Goal: Complete application form

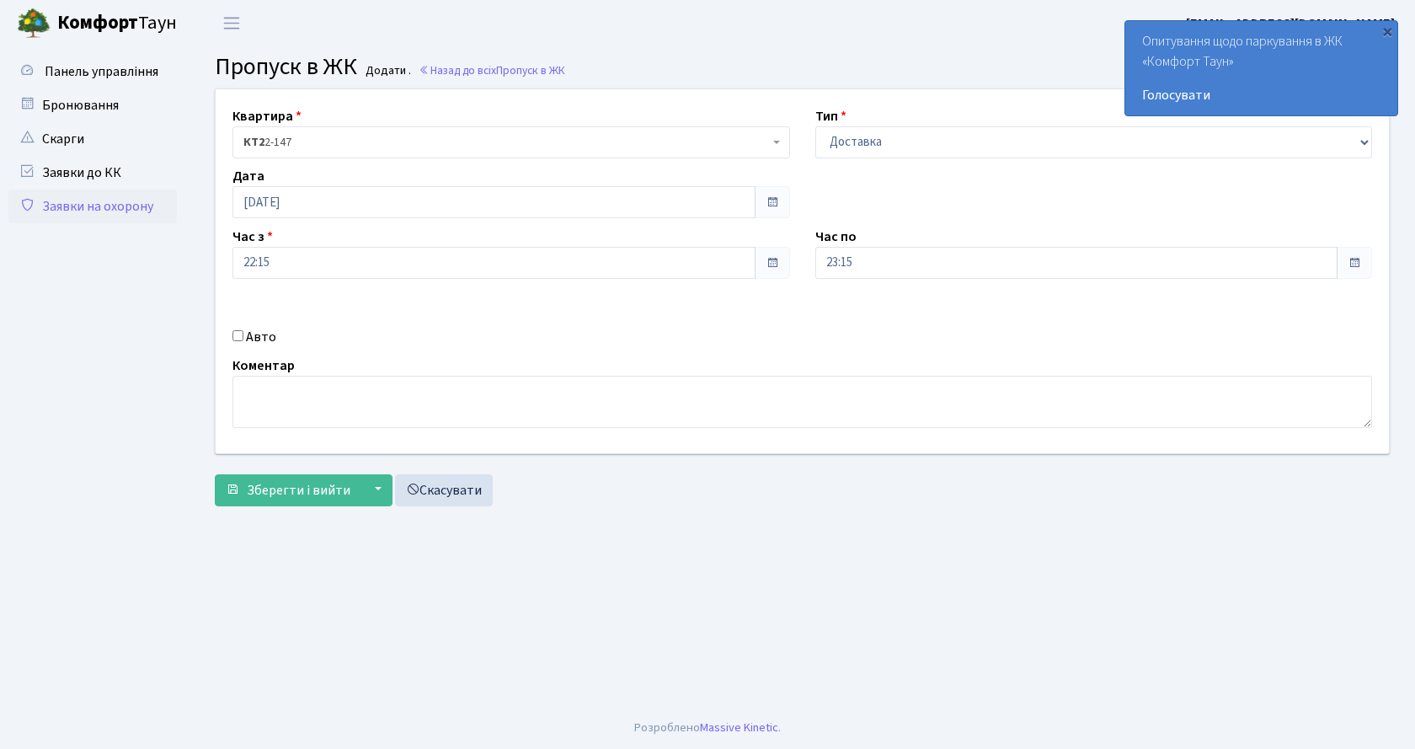
select select "1"
click at [237, 336] on input "Авто" at bounding box center [238, 335] width 11 height 11
checkbox input "true"
type input "і"
type input "аа3522рр"
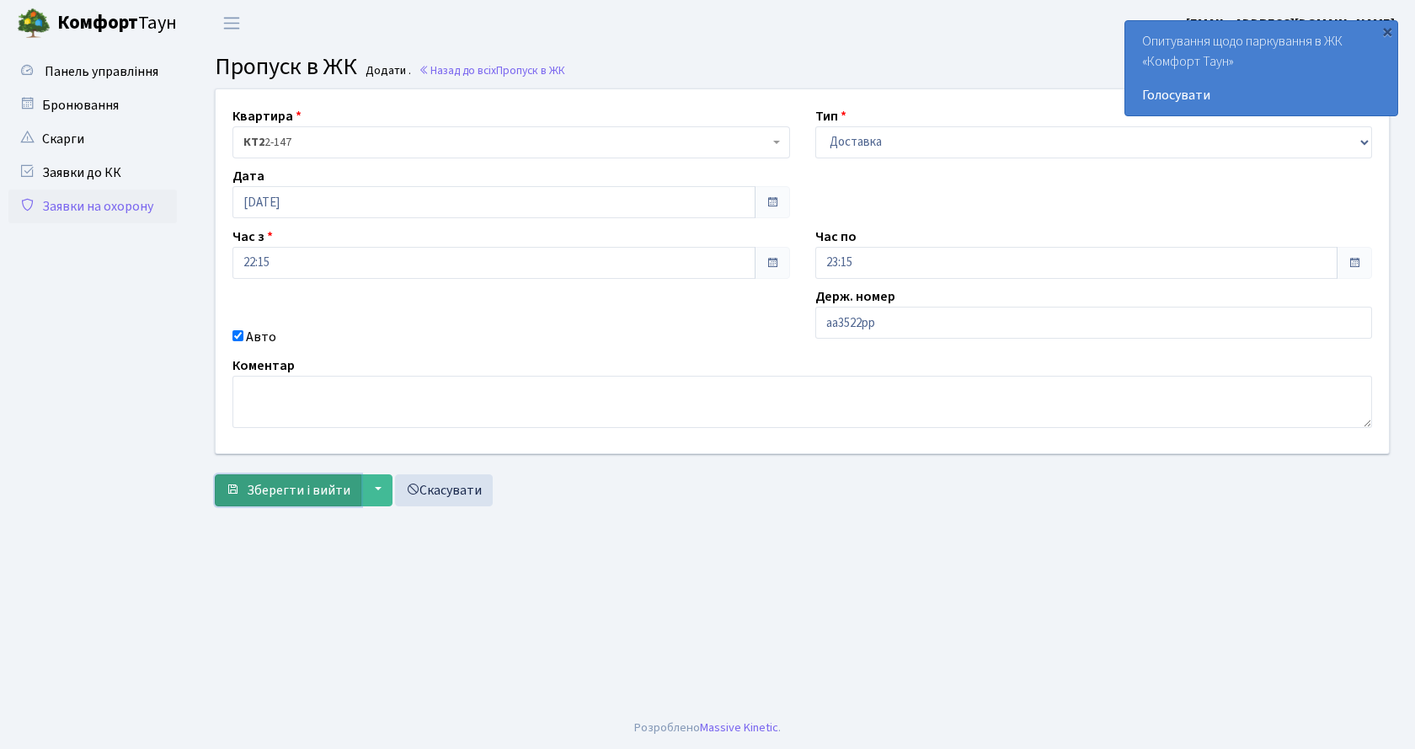
click at [289, 493] on span "Зберегти і вийти" at bounding box center [299, 490] width 104 height 19
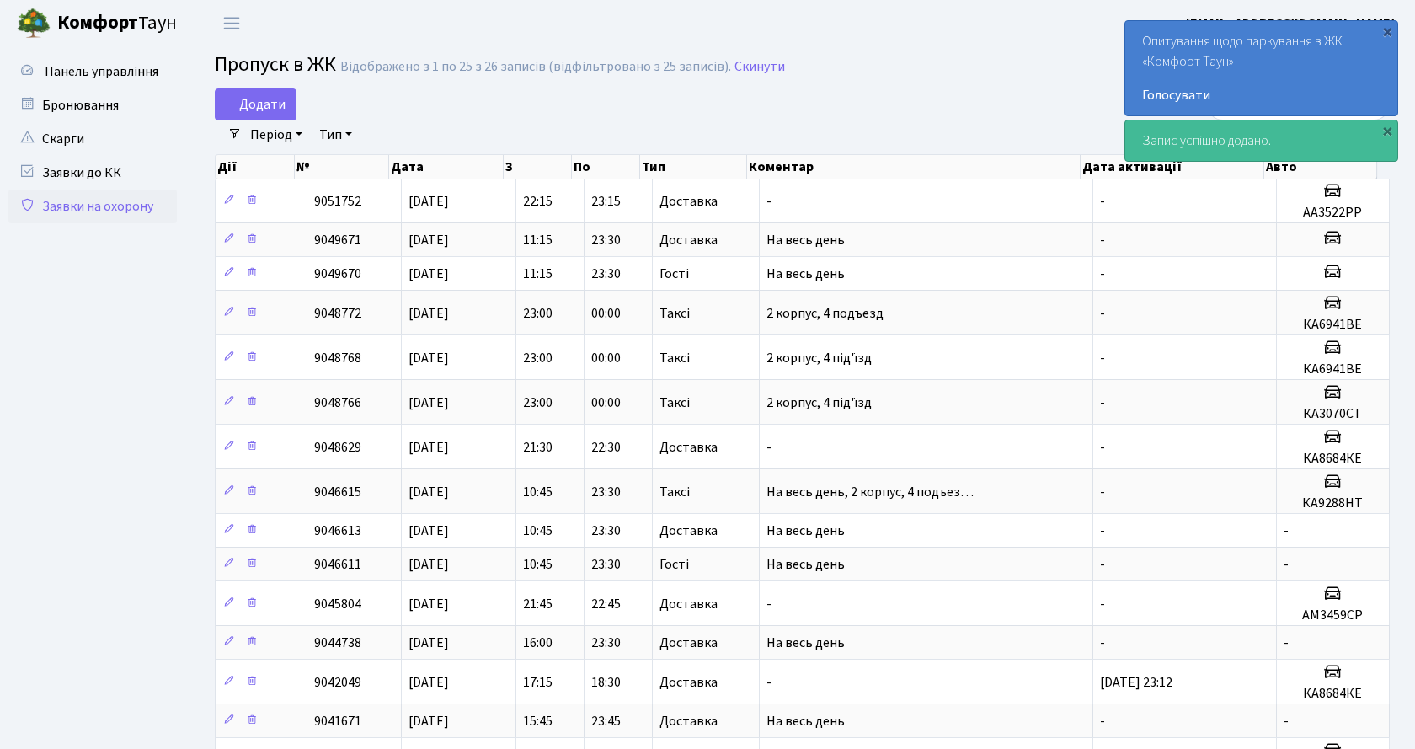
select select "25"
